Goal: Find specific page/section: Find specific page/section

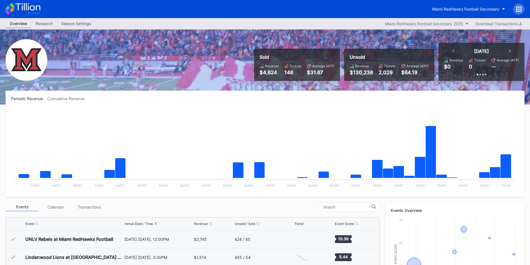
click at [446, 1] on div "Miami RedHawks Football Secondary" at bounding box center [265, 9] width 530 height 18
click at [447, 13] on button "Miami RedHawks Football Secondary" at bounding box center [468, 9] width 81 height 10
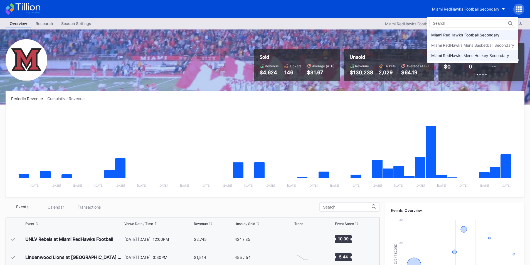
click at [449, 55] on div "Miami RedHawks Mens Hockey Secondary" at bounding box center [470, 55] width 78 height 5
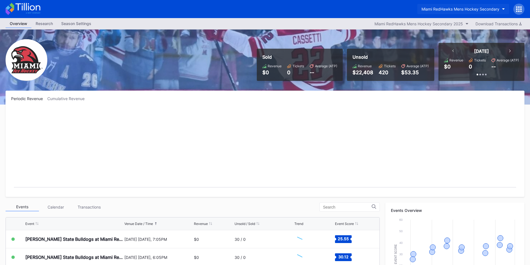
click at [457, 11] on div "Miami RedHawks Mens Hockey Secondary" at bounding box center [460, 9] width 78 height 5
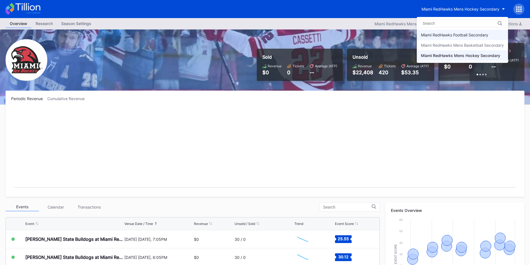
click at [475, 32] on div "Miami RedHawks Football Secondary" at bounding box center [462, 35] width 91 height 10
